Goal: Transaction & Acquisition: Book appointment/travel/reservation

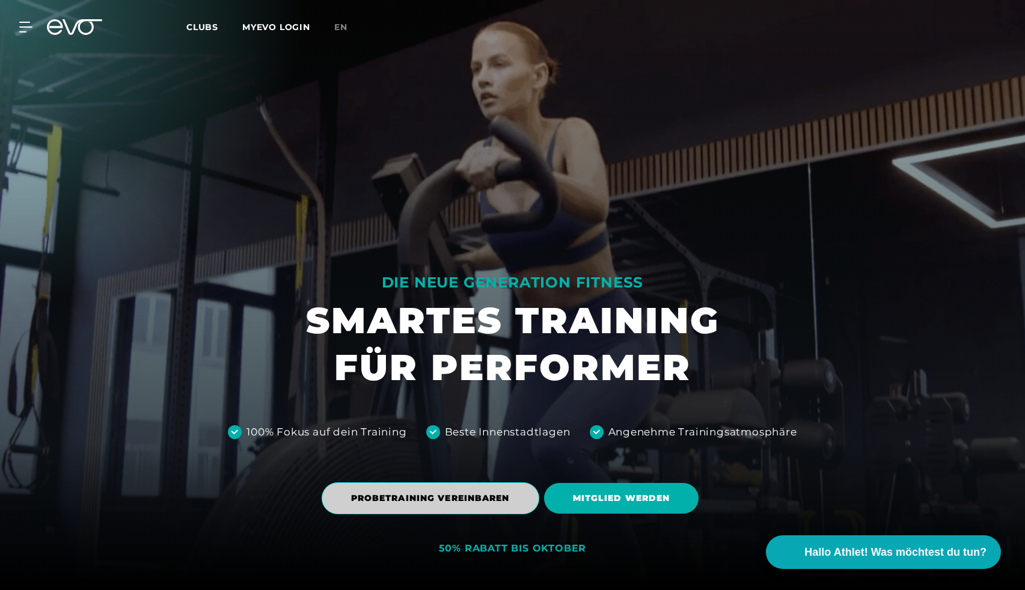
click at [402, 488] on span "PROBETRAINING VEREINBAREN" at bounding box center [431, 498] width 218 height 32
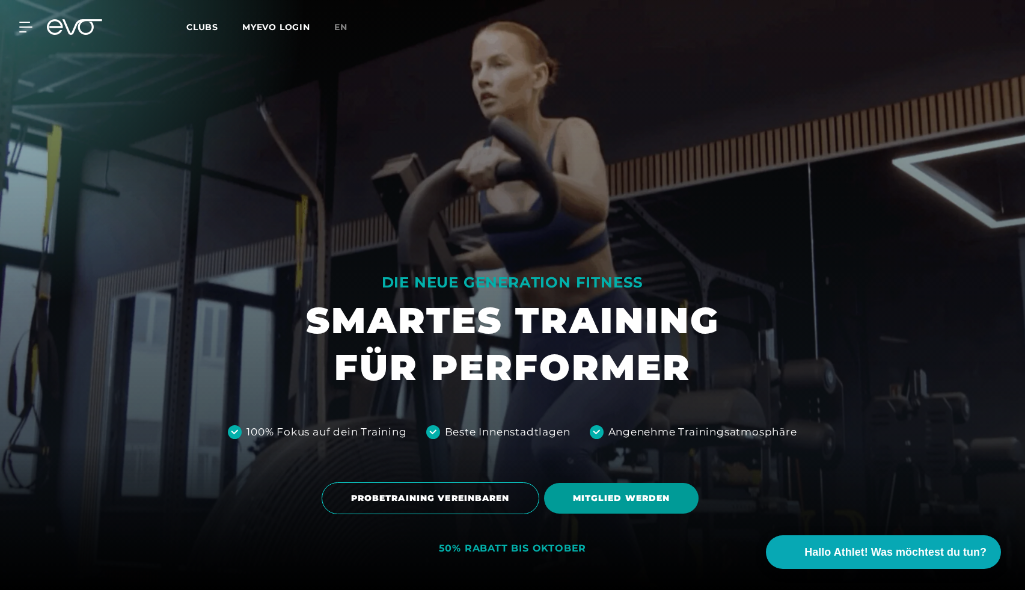
scroll to position [28, 0]
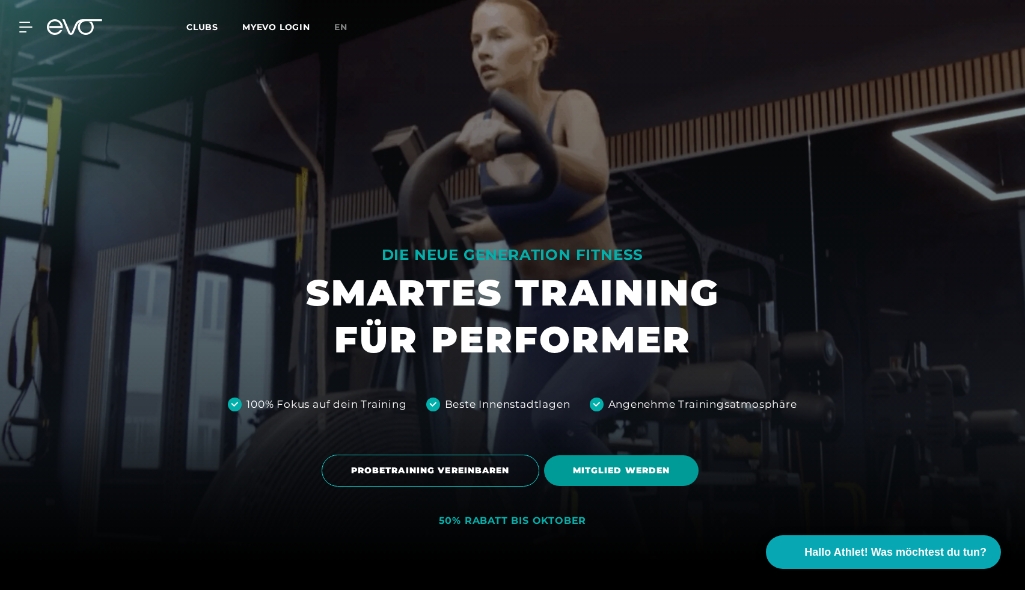
click at [584, 473] on span "MITGLIED WERDEN" at bounding box center [621, 470] width 97 height 13
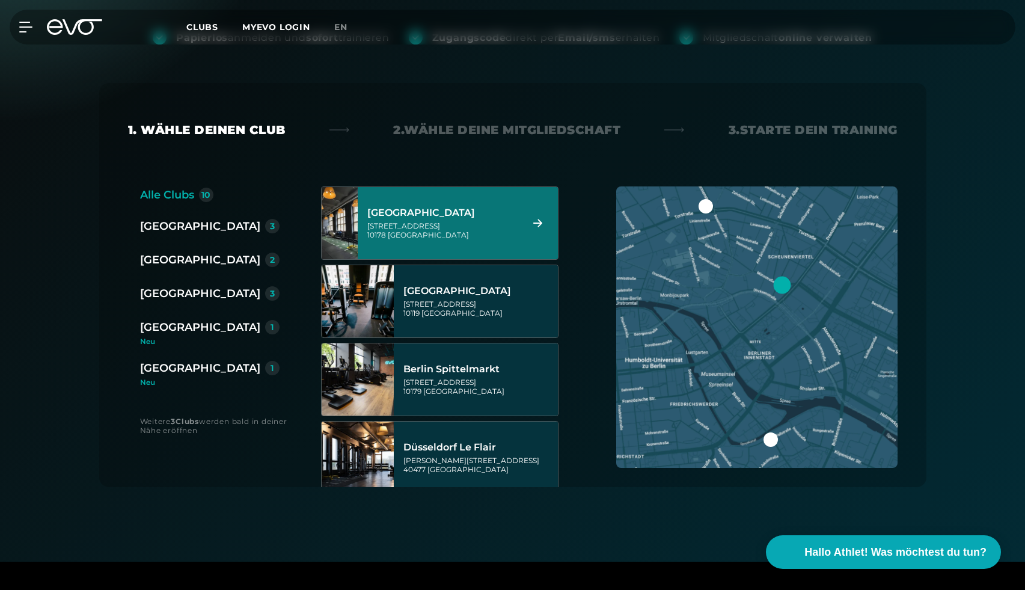
scroll to position [187, 0]
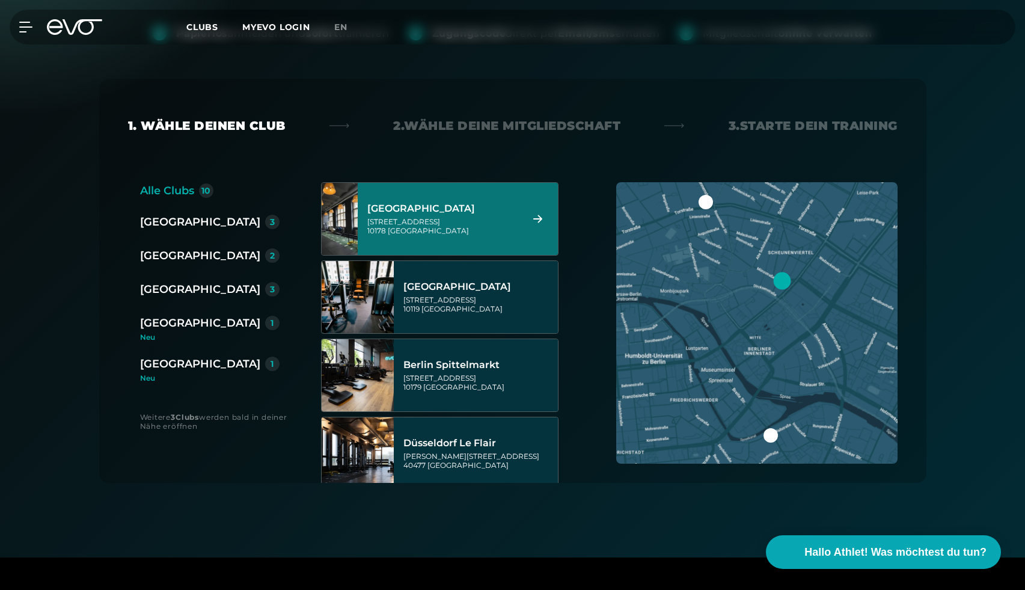
click at [471, 225] on div "Rosa-Luxemburg-Straße 14 10178 Berlin" at bounding box center [442, 226] width 151 height 18
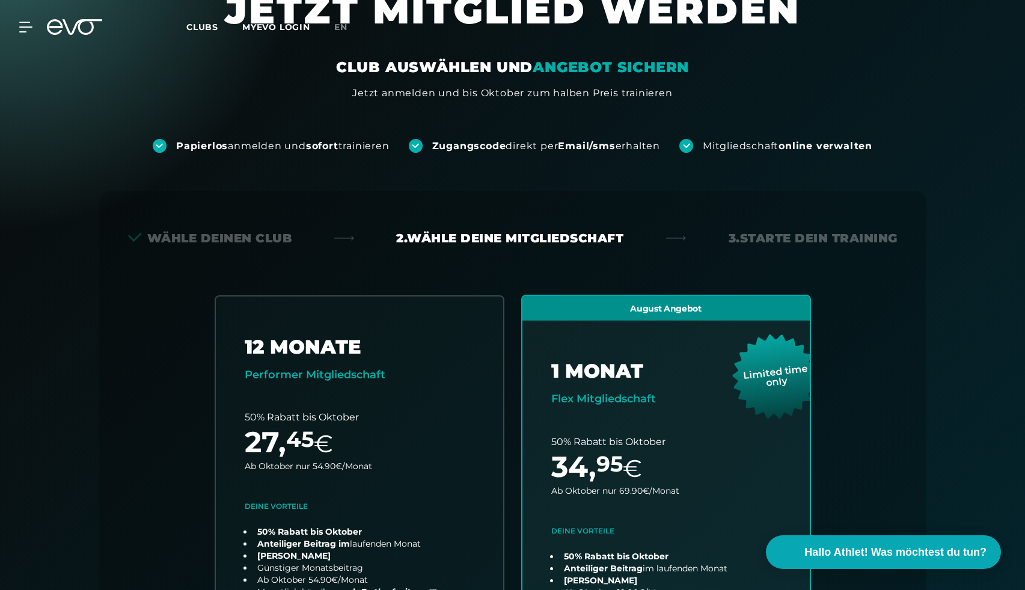
scroll to position [12, 0]
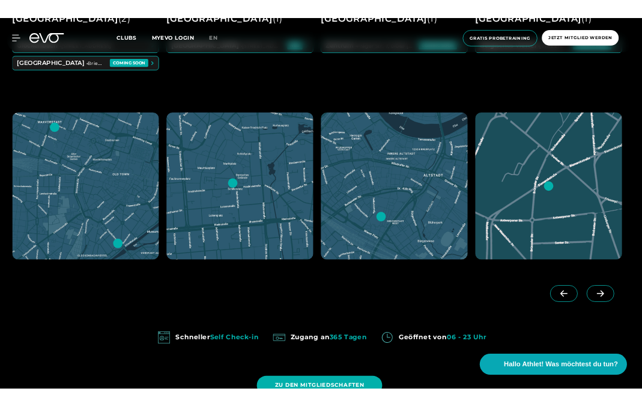
scroll to position [0, 1037]
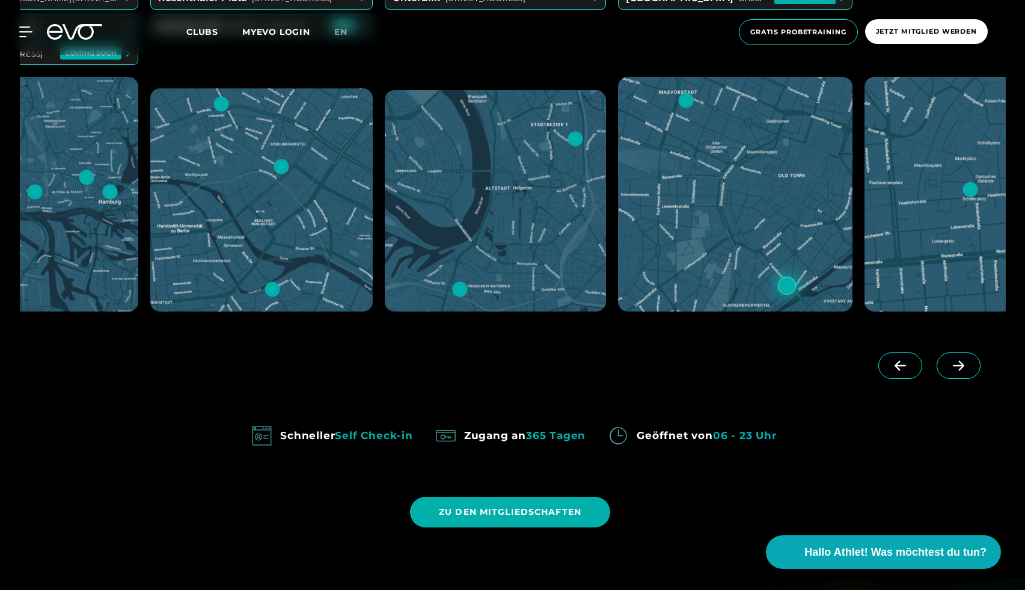
scroll to position [0, 117]
click at [954, 362] on icon at bounding box center [958, 365] width 21 height 11
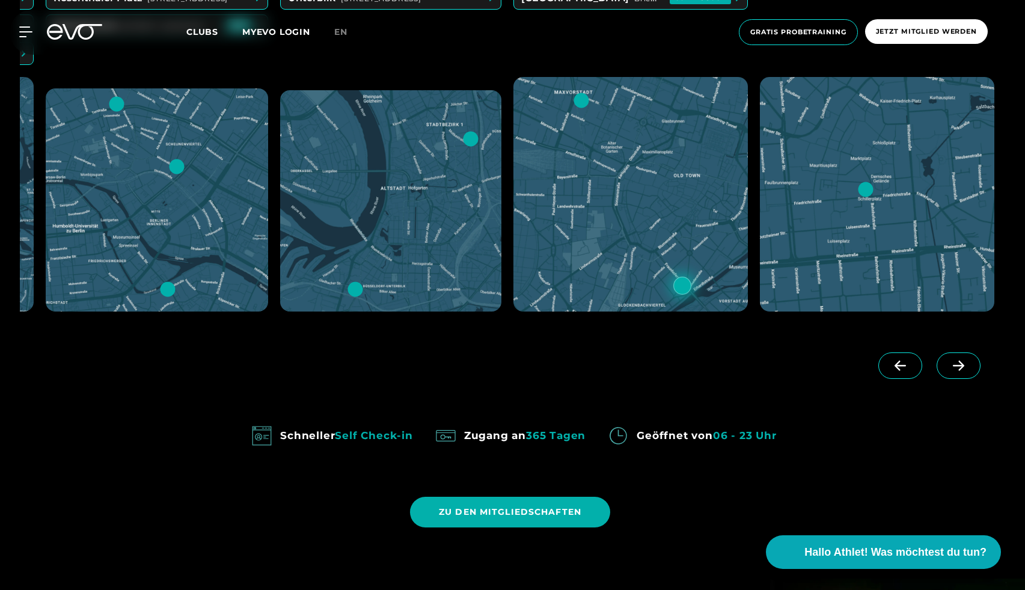
click at [954, 362] on icon at bounding box center [958, 365] width 21 height 11
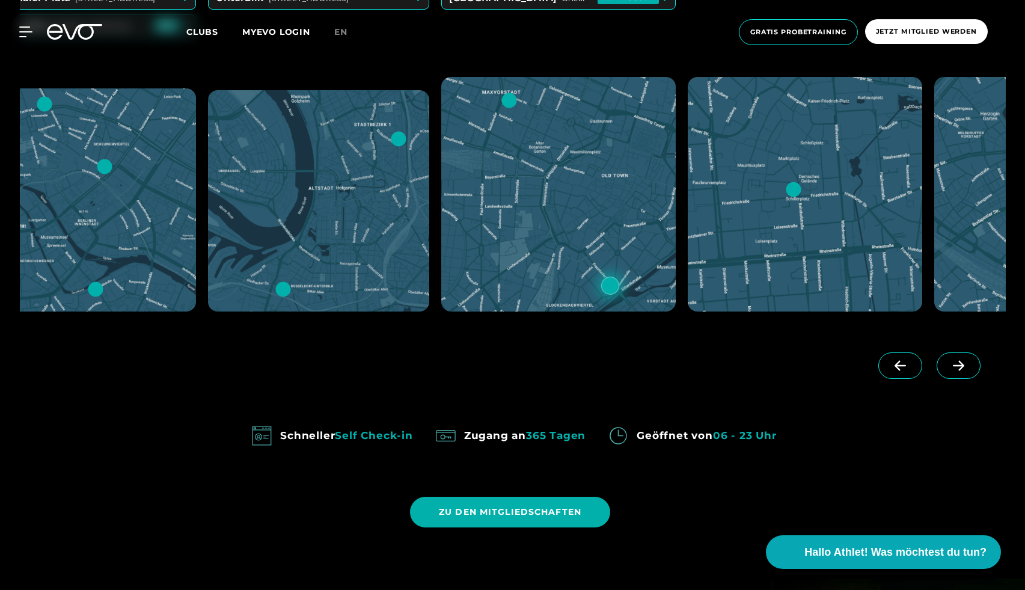
click at [954, 362] on icon at bounding box center [958, 365] width 21 height 11
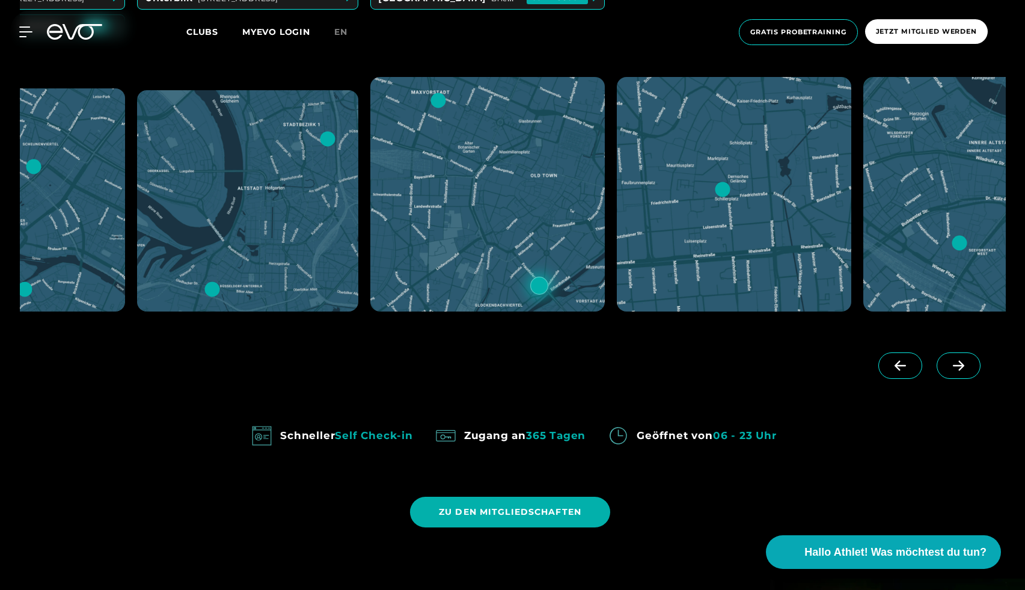
click at [954, 362] on icon at bounding box center [958, 365] width 21 height 11
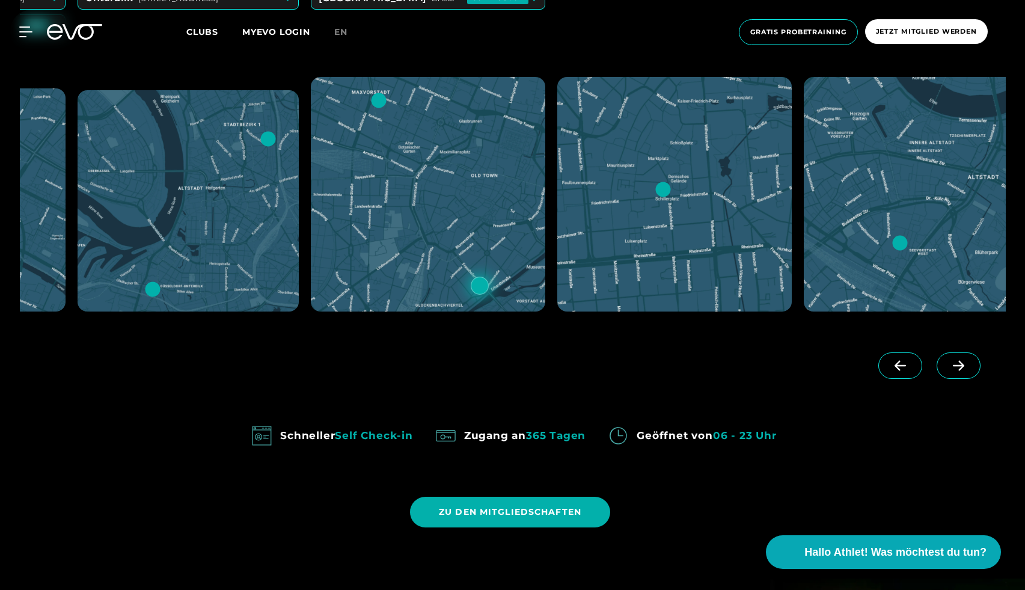
click at [954, 362] on icon at bounding box center [958, 365] width 21 height 11
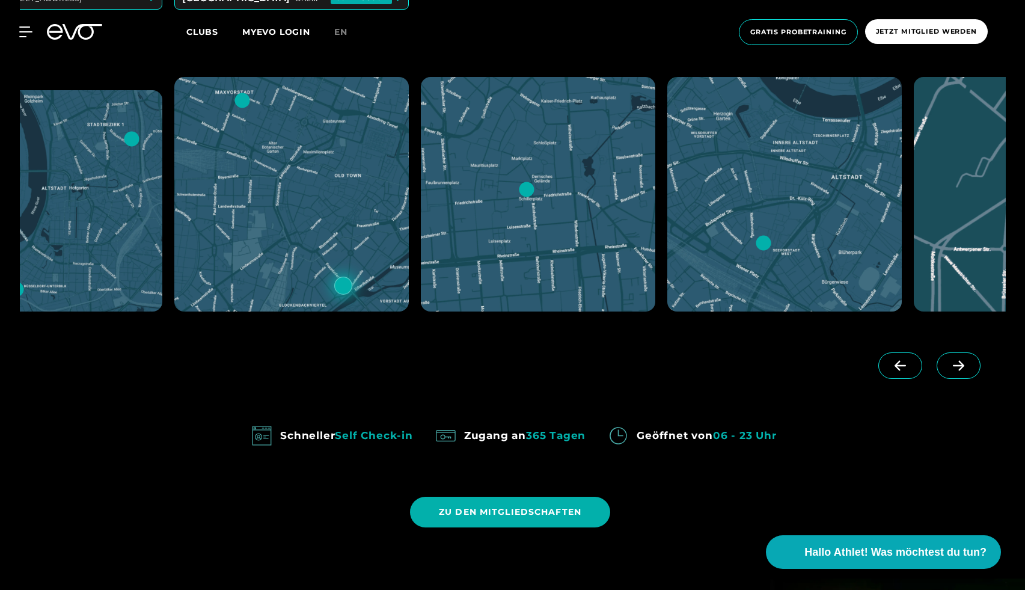
click at [954, 362] on icon at bounding box center [958, 365] width 21 height 11
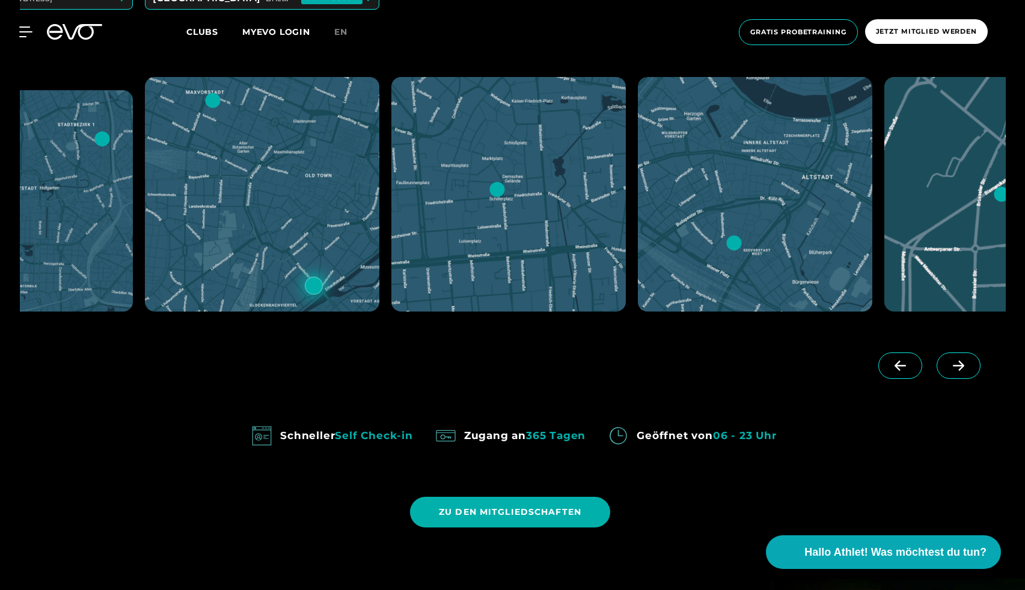
click at [954, 362] on icon at bounding box center [958, 365] width 21 height 11
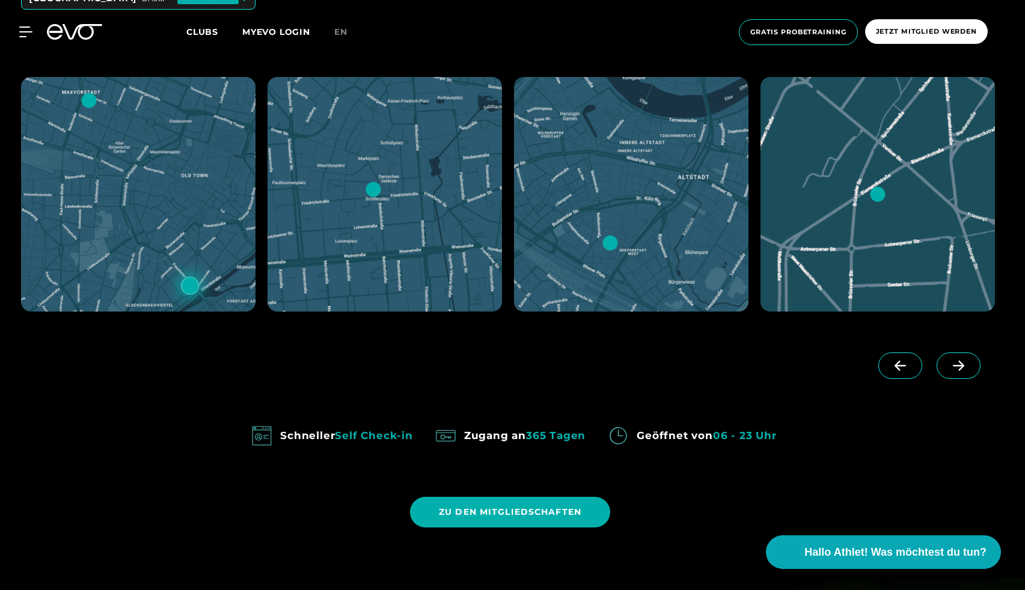
click at [954, 362] on icon at bounding box center [958, 365] width 21 height 11
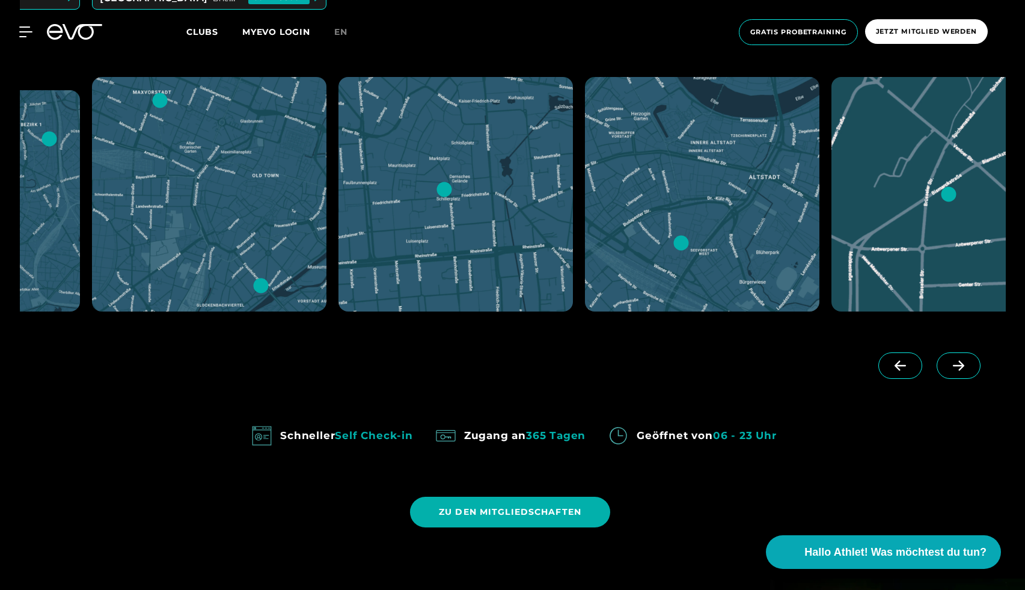
scroll to position [0, 739]
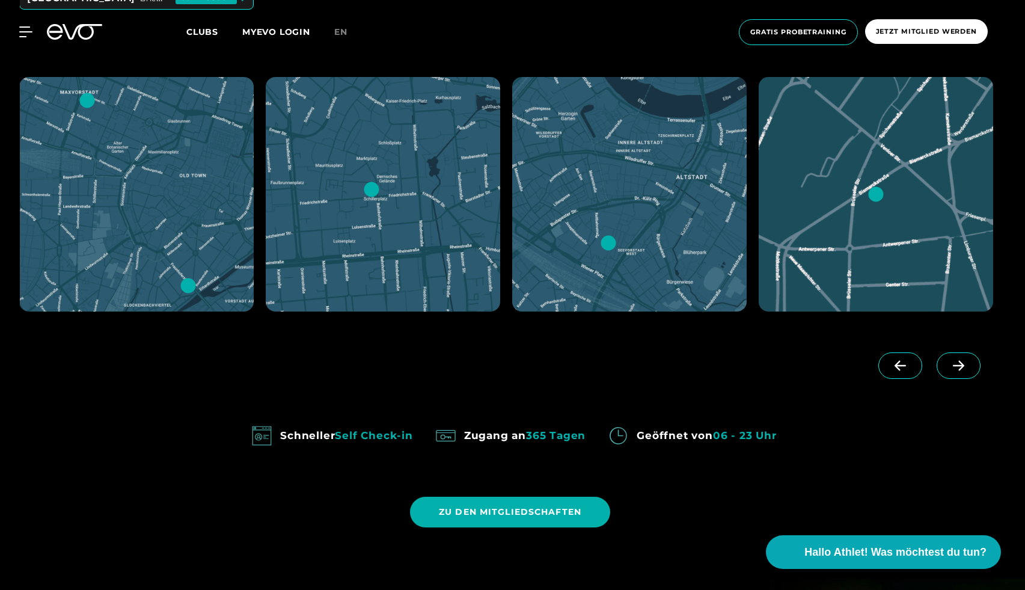
scroll to position [0, 739]
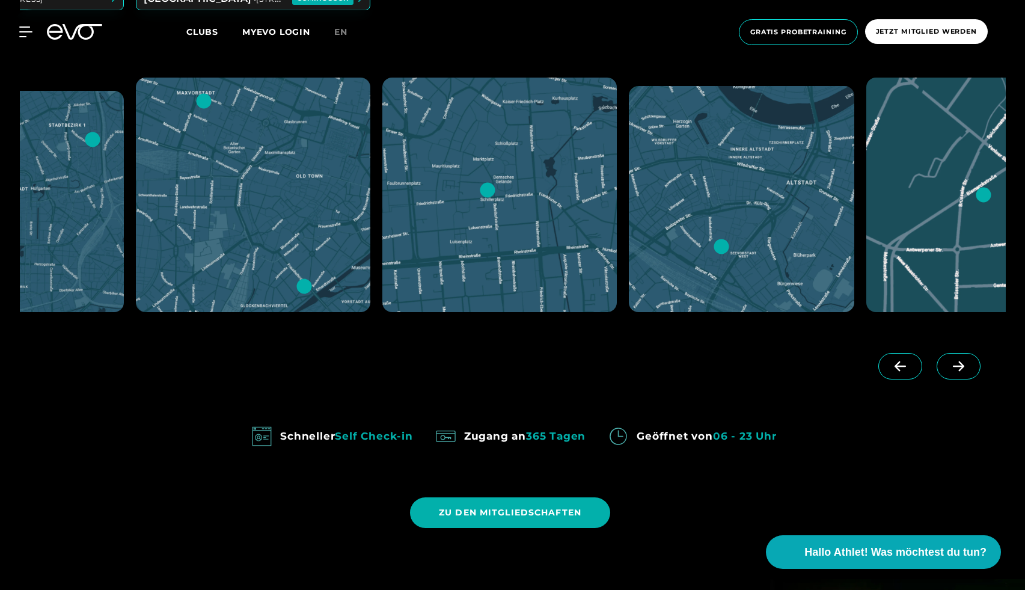
scroll to position [0, 739]
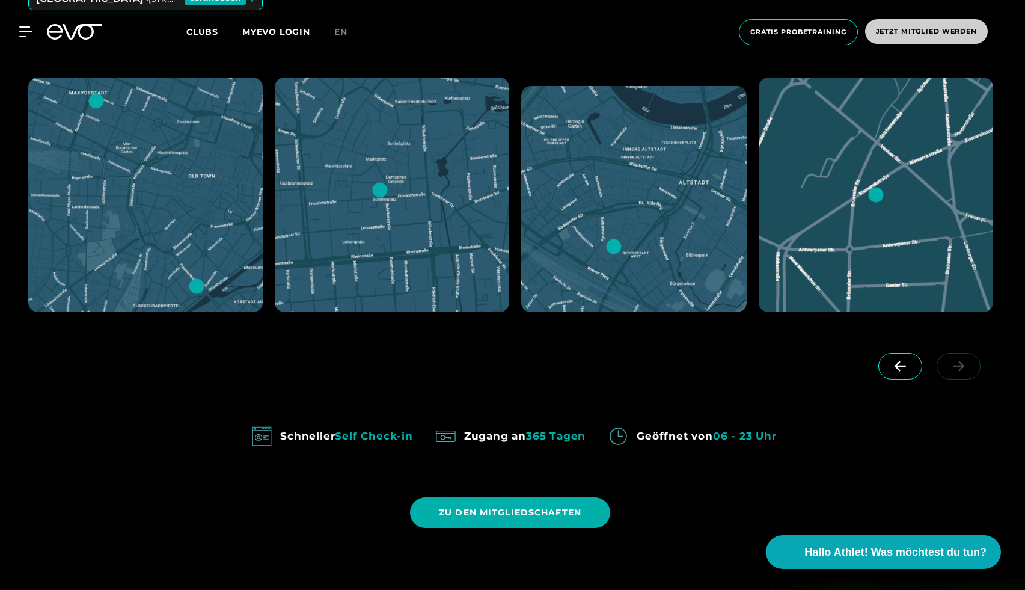
click at [889, 32] on span "Jetzt Mitglied werden" at bounding box center [926, 31] width 101 height 10
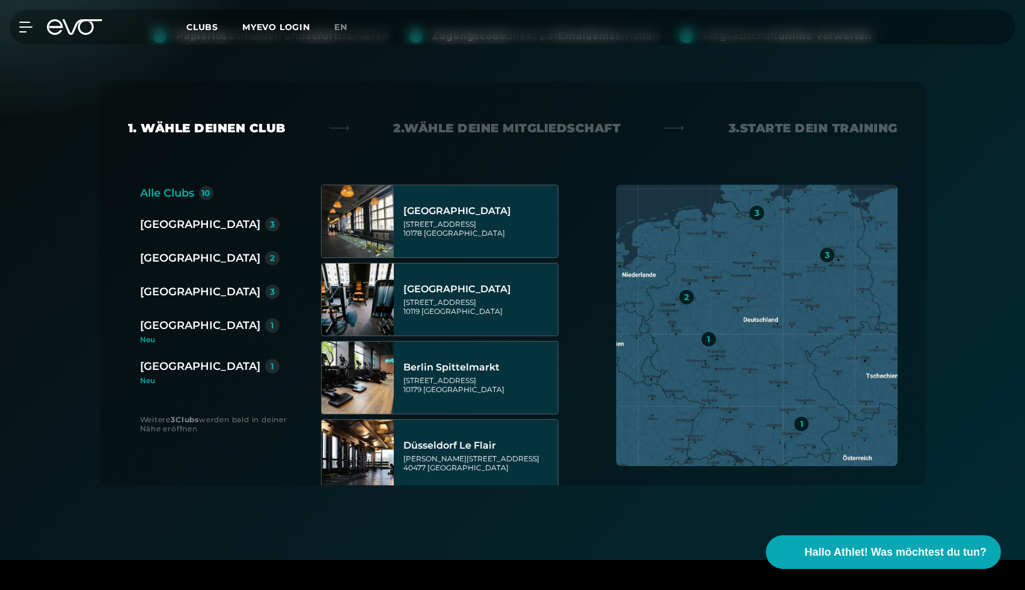
scroll to position [166, 0]
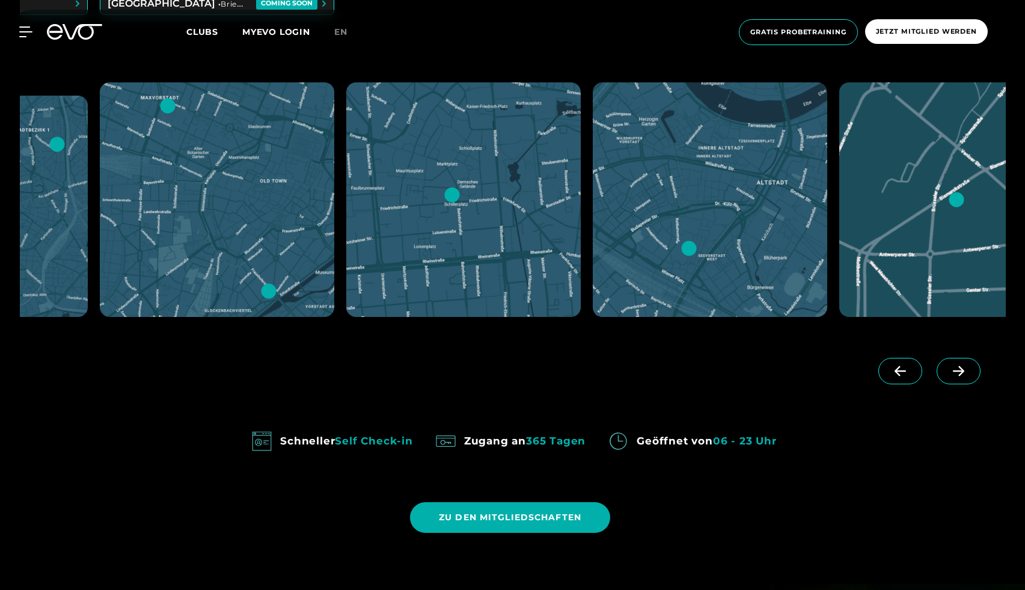
scroll to position [0, 739]
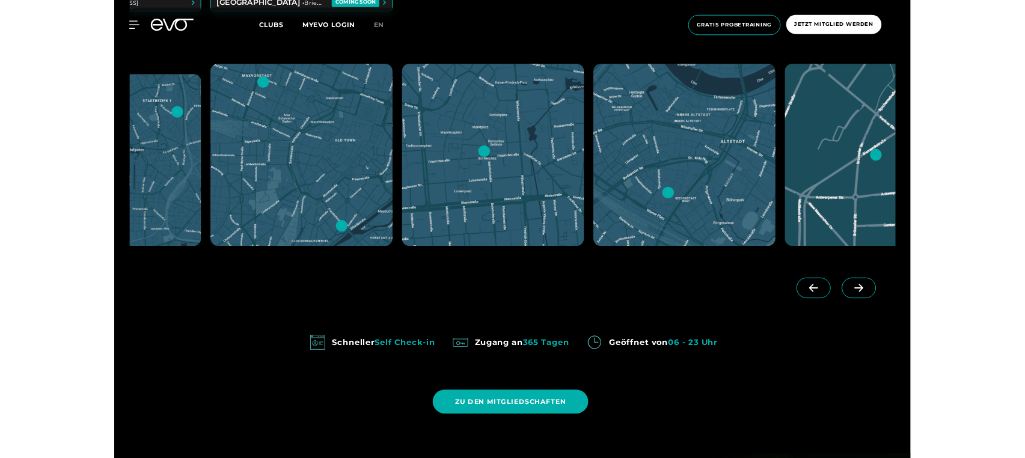
scroll to position [0, 739]
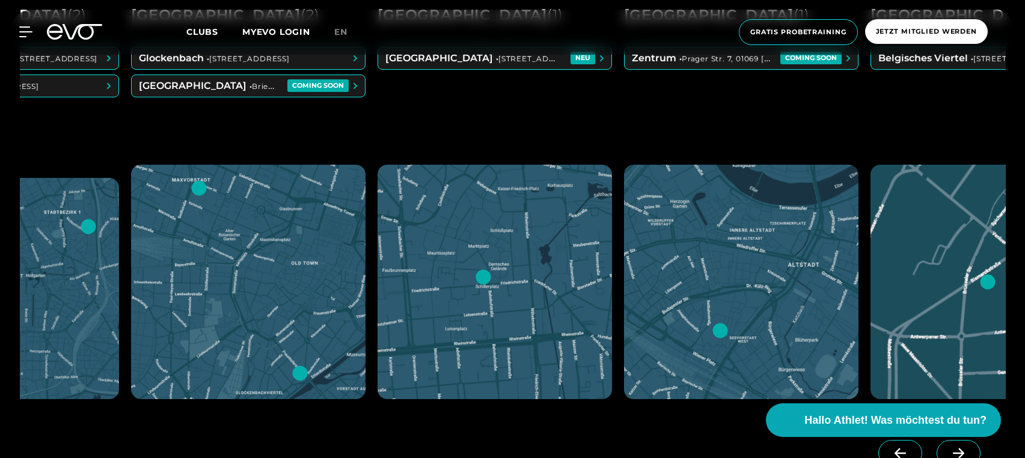
scroll to position [0, 739]
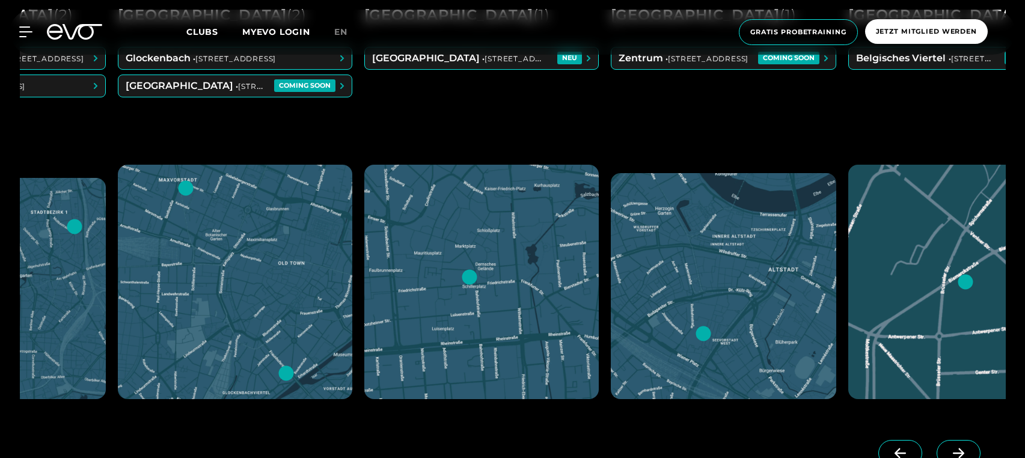
scroll to position [0, 739]
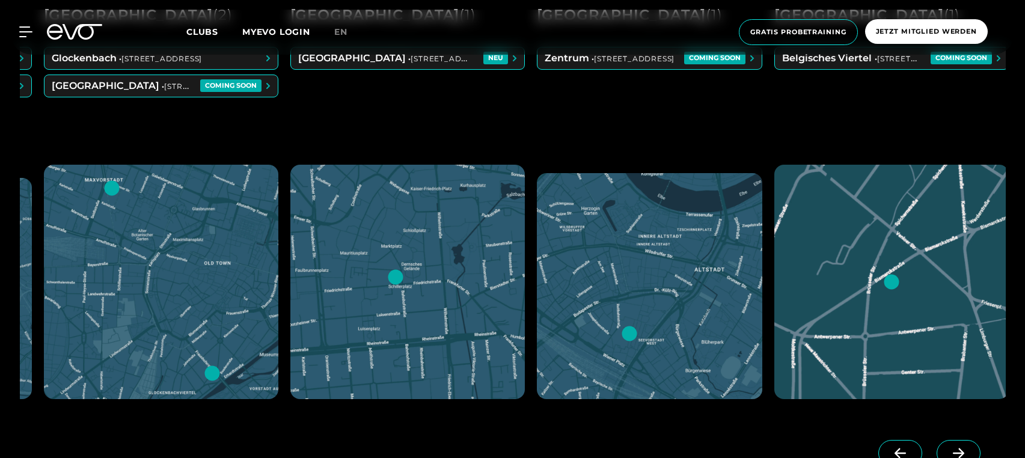
scroll to position [0, 739]
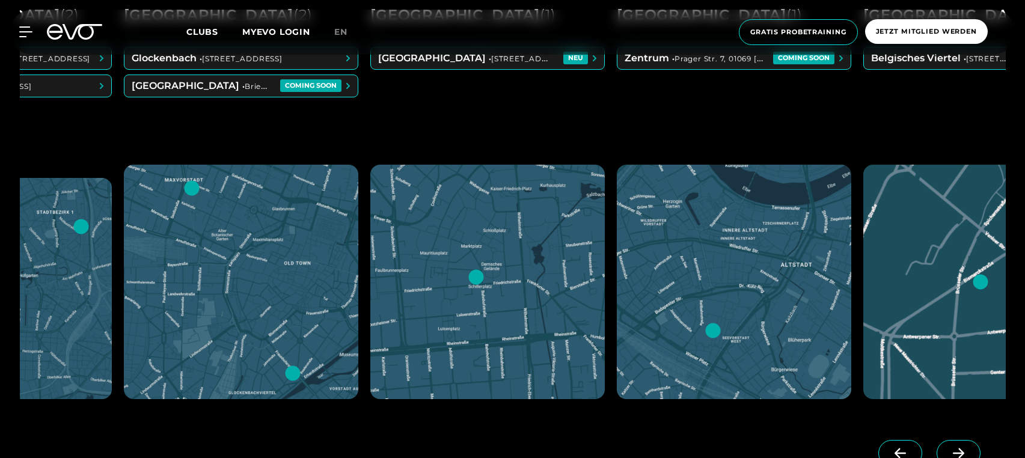
scroll to position [0, 739]
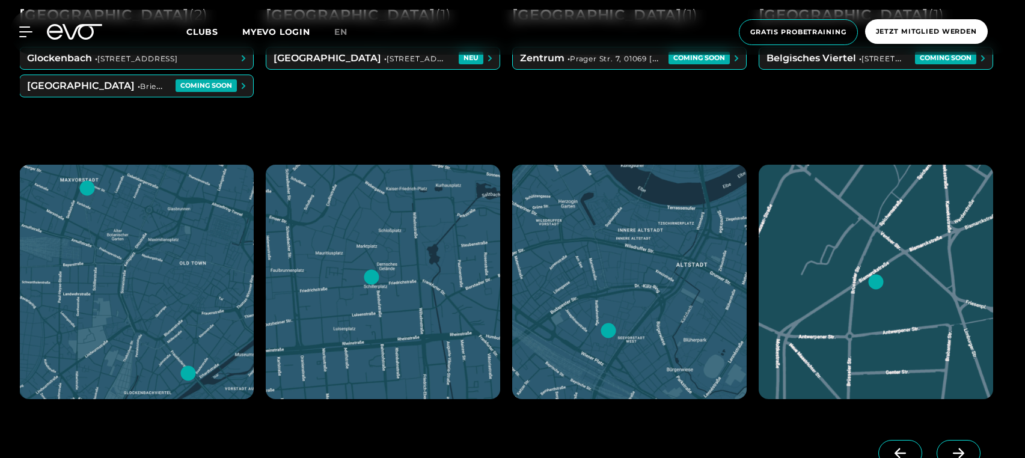
scroll to position [0, 739]
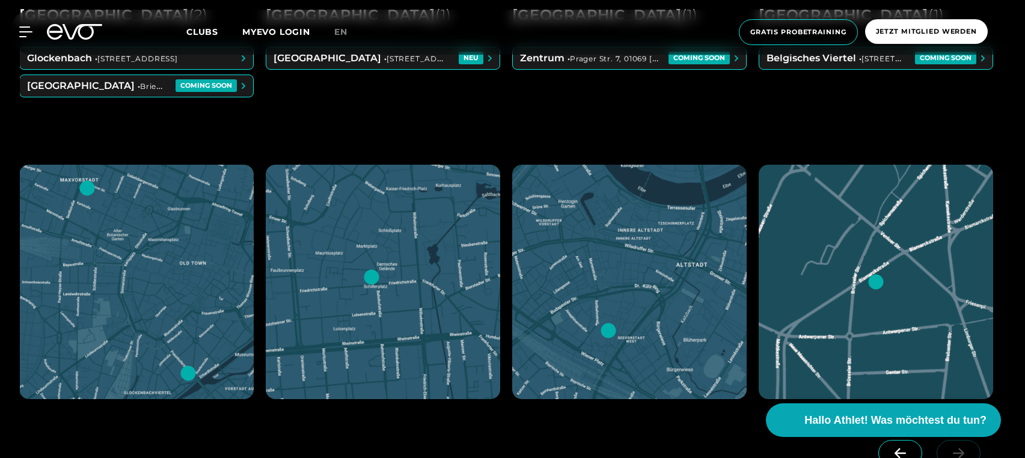
click at [759, 119] on div "Belgisches Viertel • Bismarckstraße 27, 50672 Köln COMING SOON" at bounding box center [875, 100] width 234 height 106
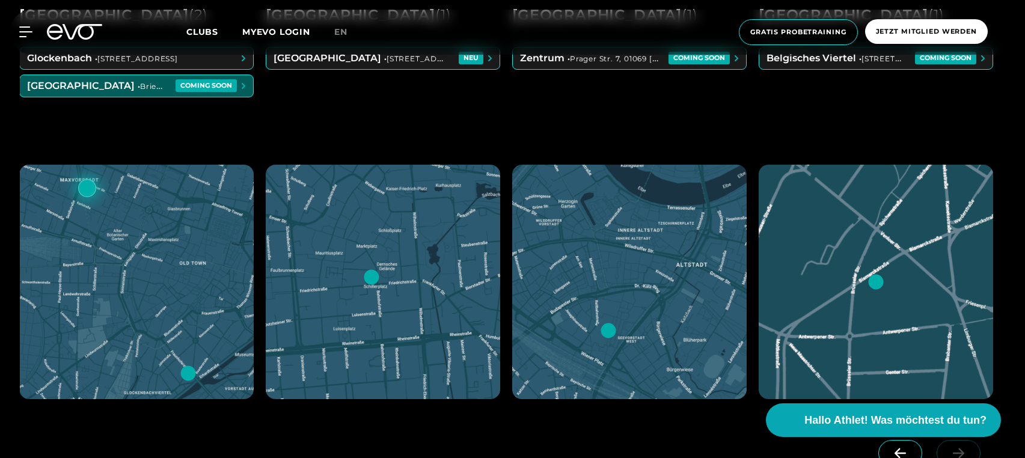
click at [673, 224] on div at bounding box center [629, 282] width 234 height 234
click at [730, 147] on div "Zentrum • Prager Str. 7, 01069 Dresden COMING SOON" at bounding box center [629, 100] width 234 height 106
click at [653, 117] on div "Zentrum • Prager Str. 7, 01069 Dresden COMING SOON" at bounding box center [629, 100] width 234 height 106
